Goal: Information Seeking & Learning: Learn about a topic

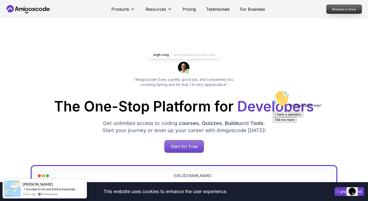
click at [344, 9] on p "Members Area" at bounding box center [343, 9] width 35 height 9
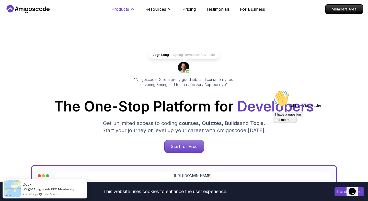
click at [125, 8] on p "Products" at bounding box center [120, 9] width 18 height 6
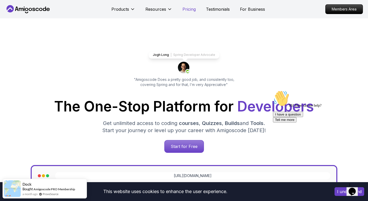
click at [190, 10] on p "Pricing" at bounding box center [188, 9] width 13 height 6
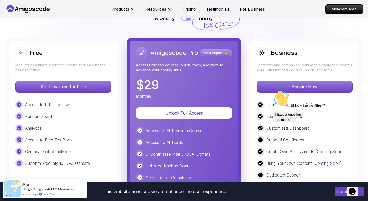
scroll to position [1143, 0]
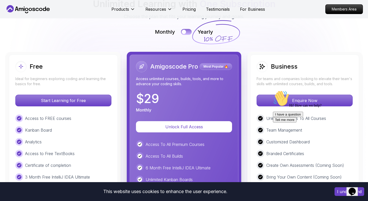
click at [188, 32] on button at bounding box center [186, 32] width 11 height 6
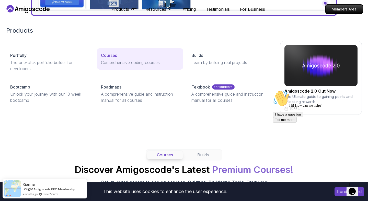
scroll to position [343, 0]
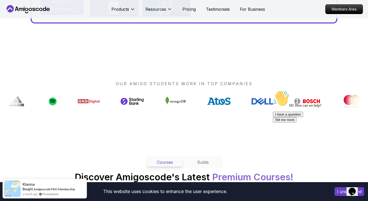
click at [26, 12] on icon at bounding box center [28, 9] width 46 height 8
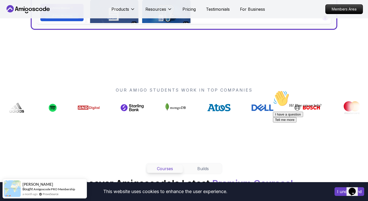
scroll to position [338, 0]
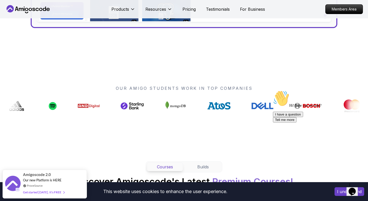
click at [303, 117] on button "I have a question" at bounding box center [288, 114] width 30 height 5
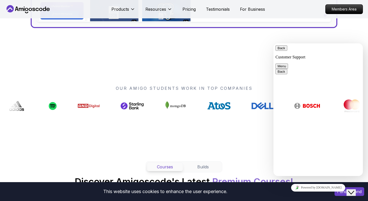
click at [273, 43] on textarea at bounding box center [273, 43] width 0 height 0
click at [288, 64] on button "Menu" at bounding box center [281, 66] width 13 height 5
click at [336, 80] on button "End this chat session" at bounding box center [320, 76] width 36 height 5
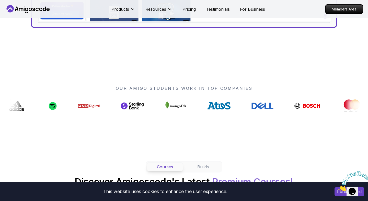
click at [338, 188] on icon "Close" at bounding box center [338, 190] width 0 height 4
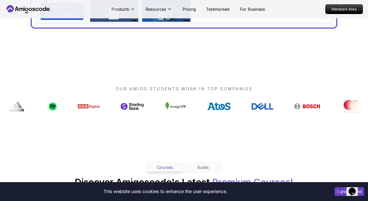
scroll to position [338, 0]
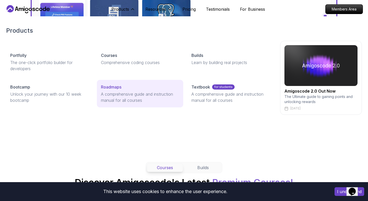
click at [121, 89] on p "Roadmaps" at bounding box center [111, 87] width 20 height 6
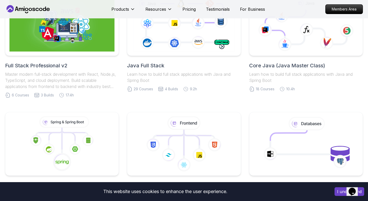
scroll to position [105, 0]
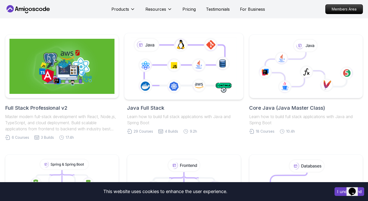
click at [157, 79] on icon at bounding box center [184, 66] width 108 height 60
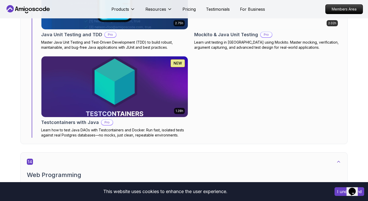
scroll to position [2984, 0]
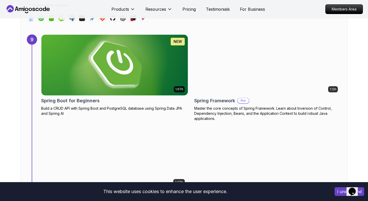
scroll to position [1847, 0]
